Goal: Task Accomplishment & Management: Manage account settings

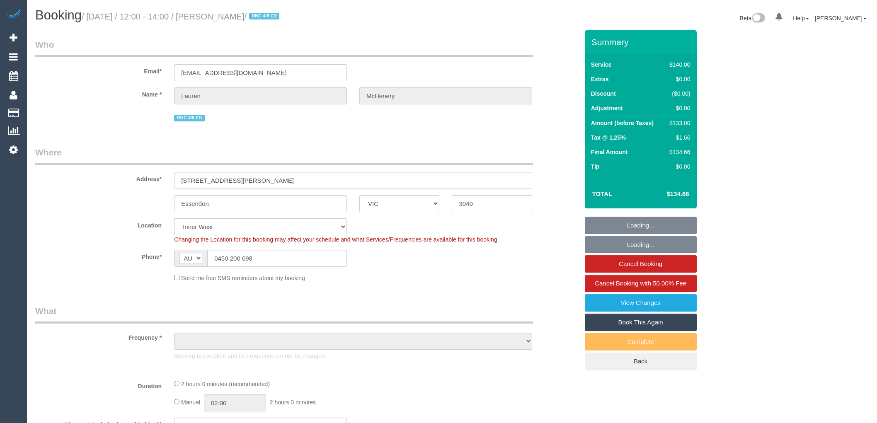
select select "VIC"
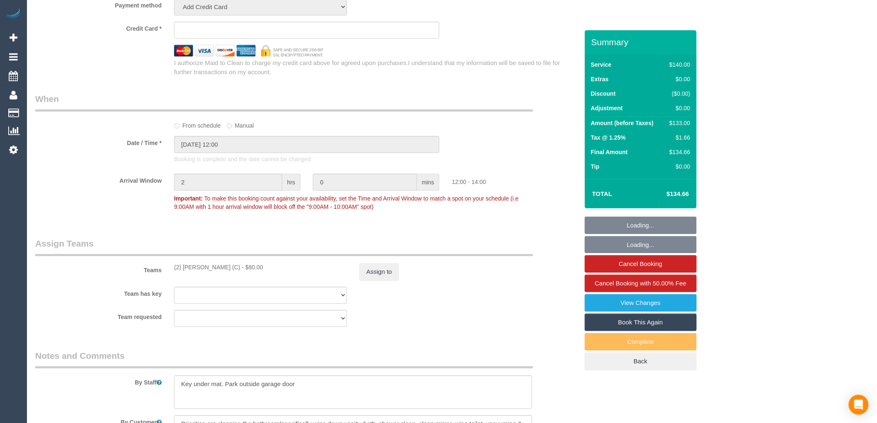
select select "object:1618"
select select "string:stripe-pm_1RJQWj2GScqysDRVawvLAQdr"
select select "number:28"
select select "number:15"
select select "number:18"
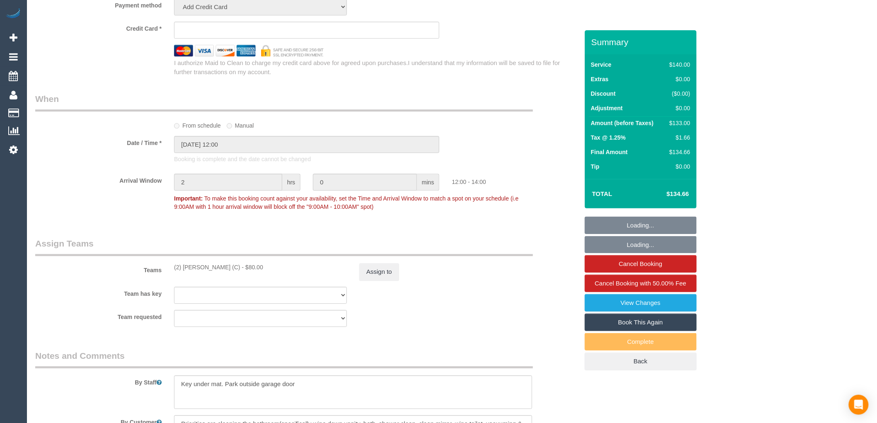
select select "number:22"
select select "number:34"
select select "number:11"
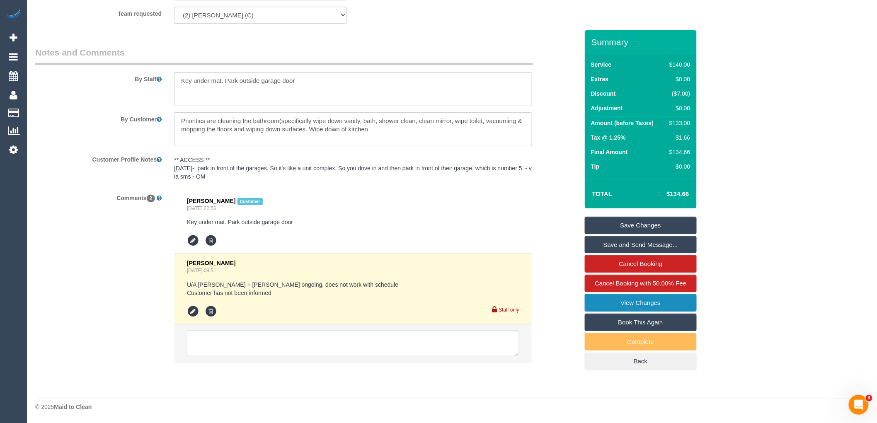
click at [646, 304] on link "View Changes" at bounding box center [641, 302] width 112 height 17
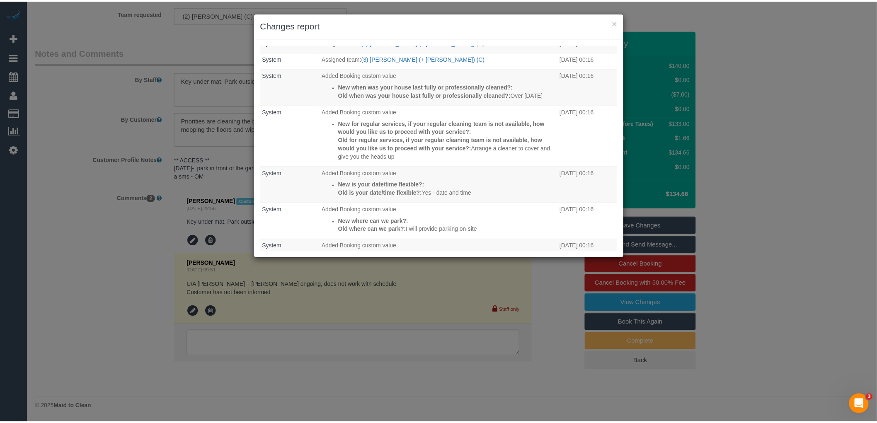
scroll to position [888, 0]
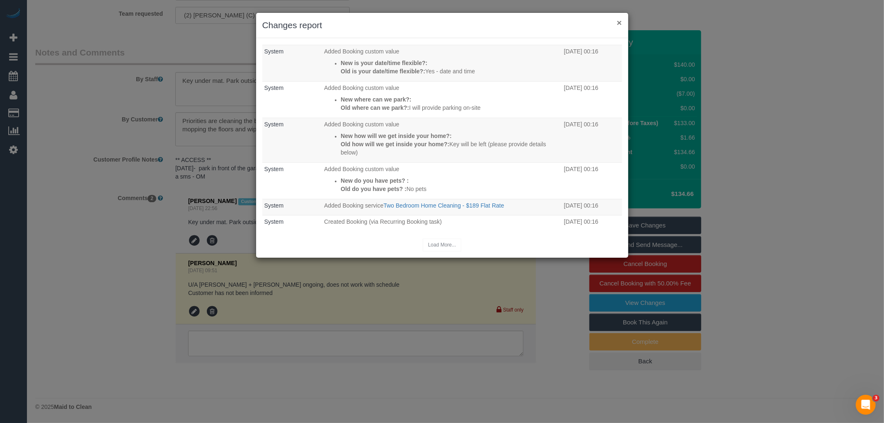
click at [618, 21] on button "×" at bounding box center [619, 22] width 5 height 9
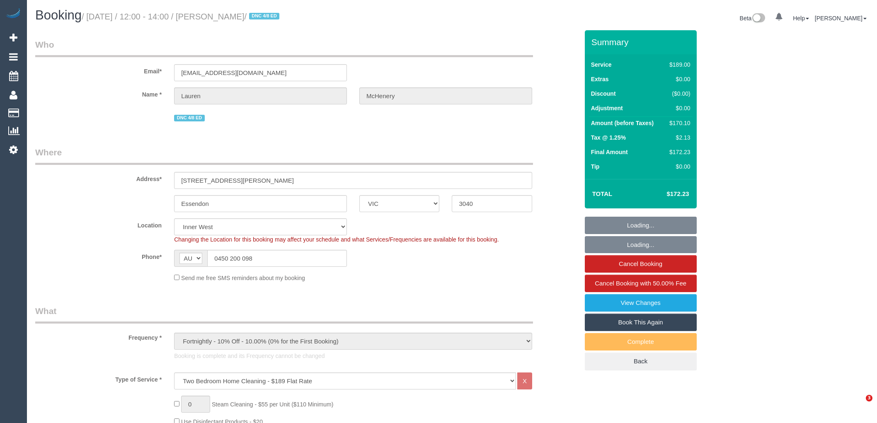
select select "VIC"
select select "number:28"
select select "number:15"
select select "number:18"
select select "number:22"
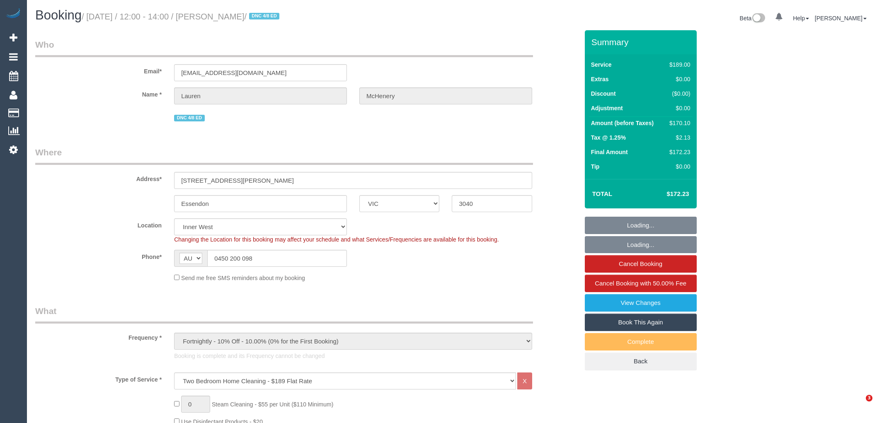
select select "number:34"
select select "number:26"
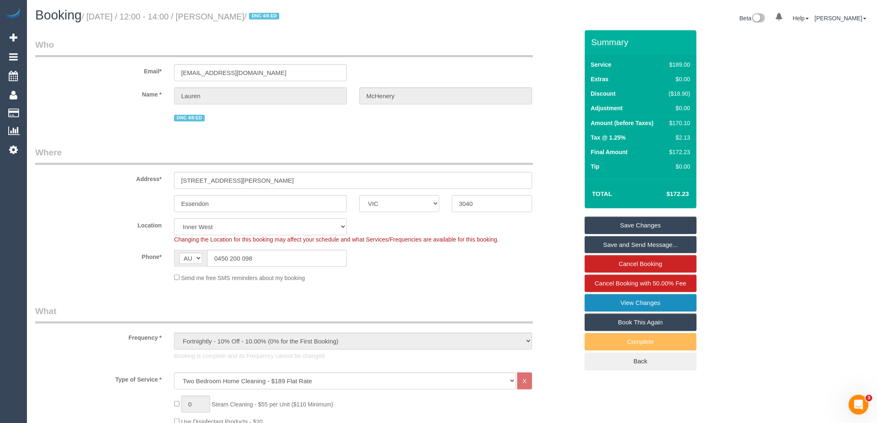
click at [644, 302] on link "View Changes" at bounding box center [641, 302] width 112 height 17
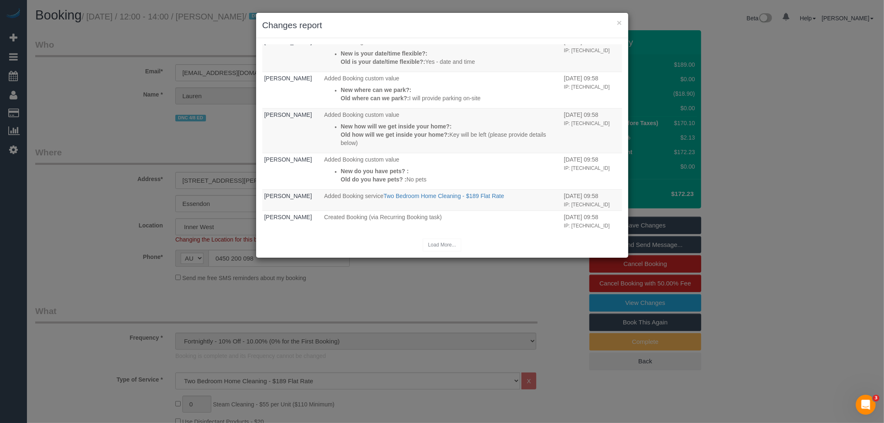
scroll to position [478, 0]
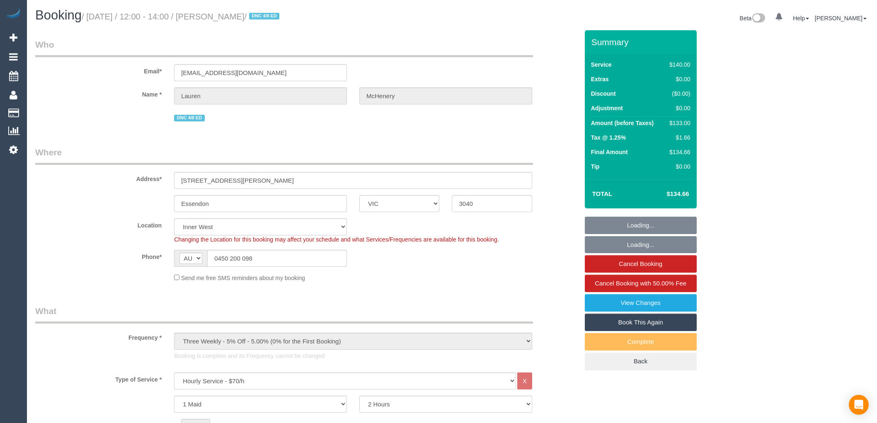
select select "VIC"
select select "number:28"
select select "number:15"
select select "number:18"
select select "number:22"
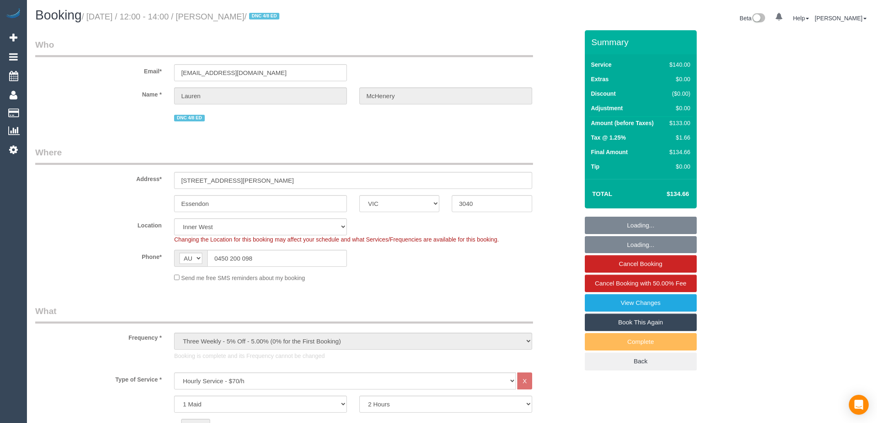
select select "number:34"
select select "number:11"
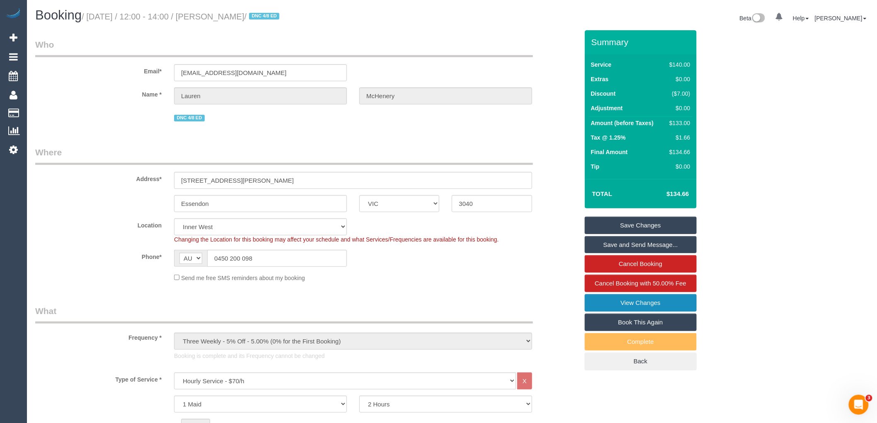
click at [656, 296] on link "View Changes" at bounding box center [641, 302] width 112 height 17
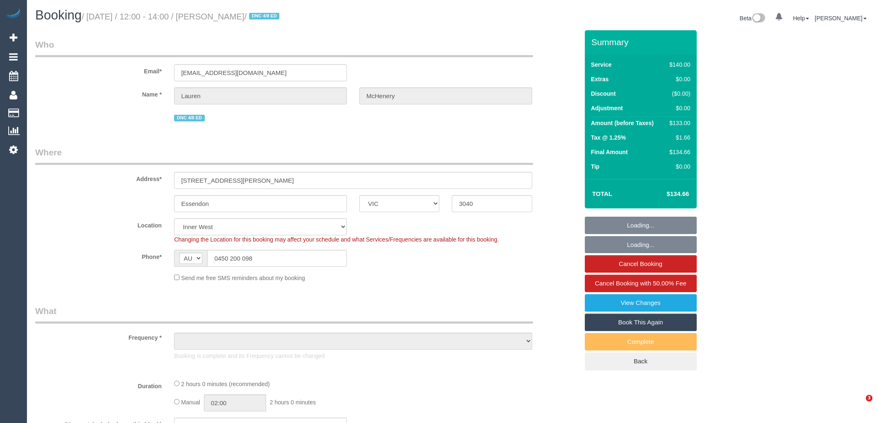
select select "VIC"
select select "object:874"
select select "number:28"
select select "number:15"
select select "number:18"
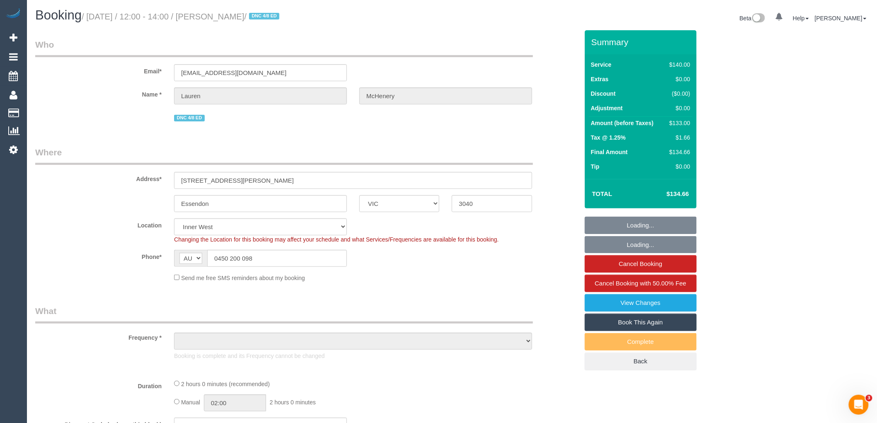
select select "number:22"
select select "number:34"
select select "number:11"
select select "object:1583"
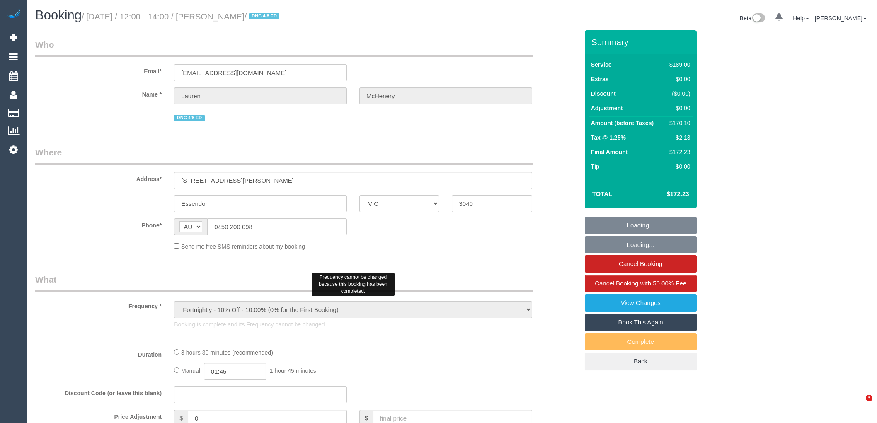
select select "VIC"
select select "string:stripe-pm_1RJQWj2GScqysDRVawvLAQdr"
select select "number:28"
select select "number:15"
select select "number:18"
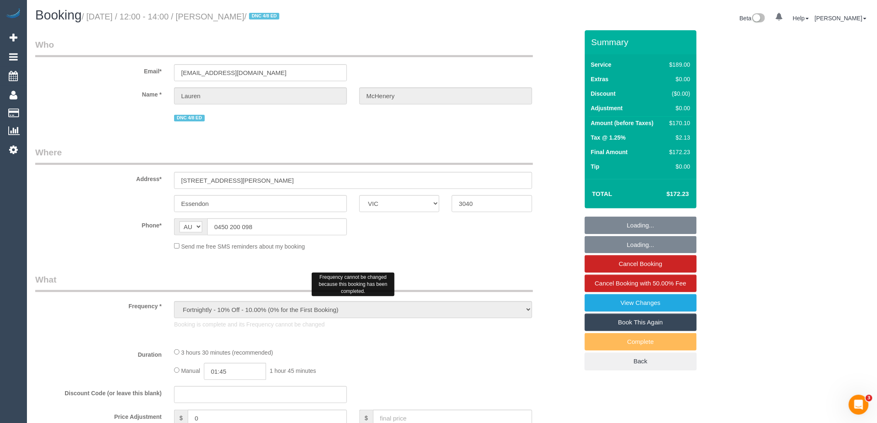
select select "number:22"
select select "number:34"
select select "number:26"
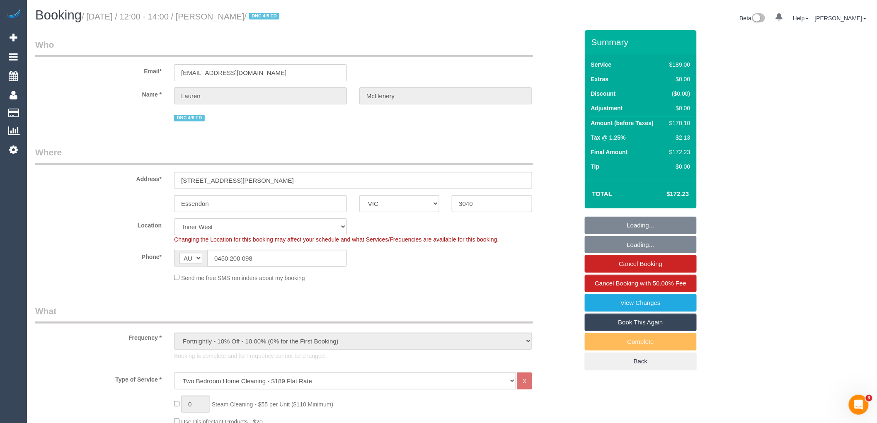
select select "object:839"
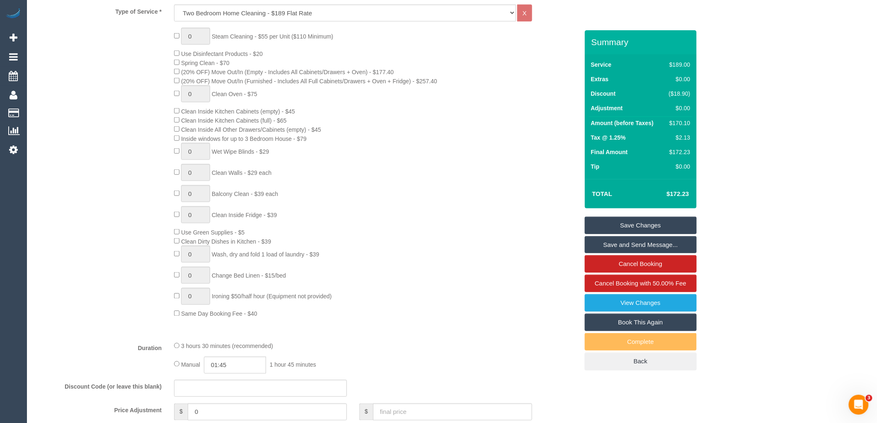
scroll to position [230, 0]
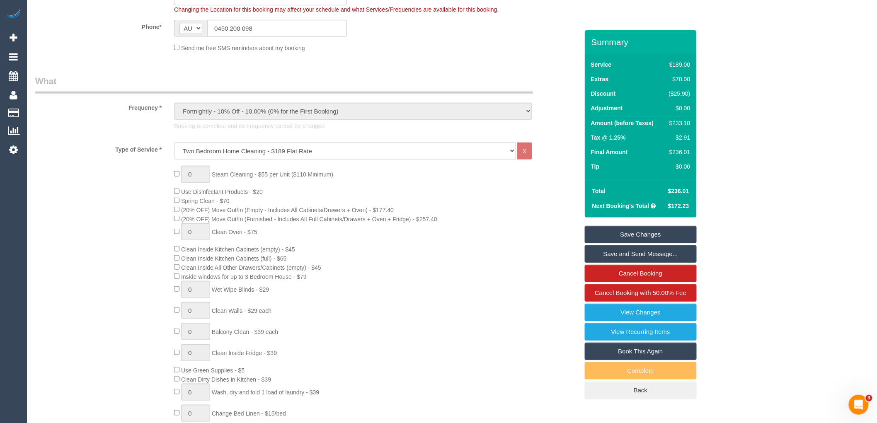
click at [479, 245] on div "0 Steam Cleaning - $55 per Unit ($110 Minimum) Use Disinfectant Products - $20 …" at bounding box center [376, 311] width 416 height 290
